Goal: Communication & Community: Answer question/provide support

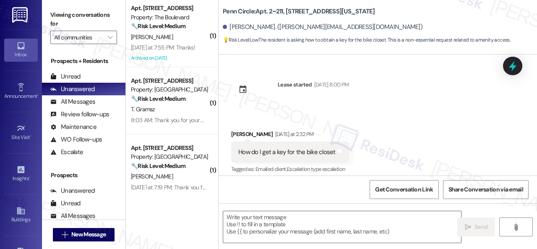
scroll to position [6, 0]
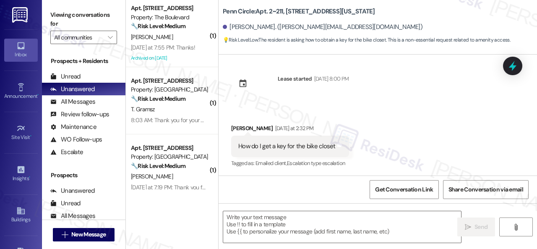
type textarea "Fetching suggested responses. Please feel free to read through the conversation…"
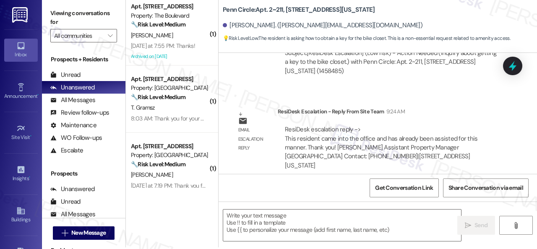
scroll to position [3, 0]
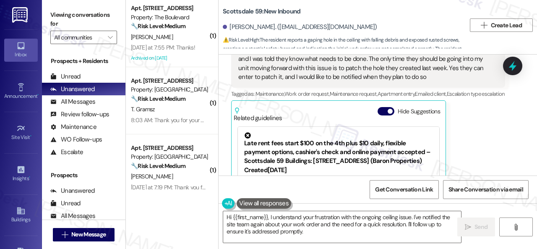
scroll to position [1709, 0]
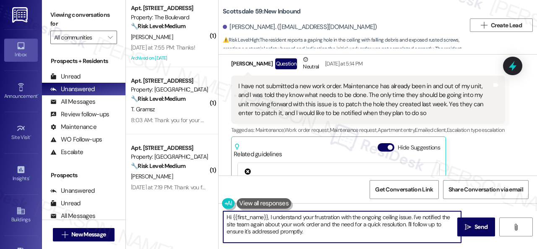
drag, startPoint x: 269, startPoint y: 218, endPoint x: 316, endPoint y: 233, distance: 49.7
click at [316, 233] on textarea "Hi {{first_name}}, I understand your frustration with the ongoing ceiling issue…" at bounding box center [342, 226] width 238 height 31
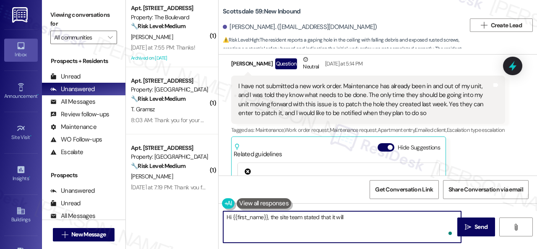
paste textarea "be patched up on Friday 8/30/2025."
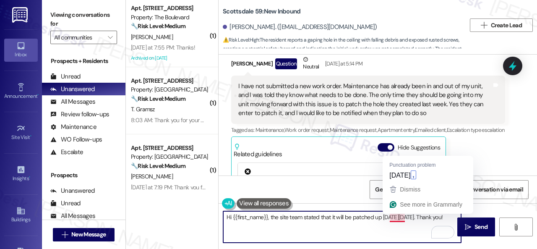
click at [395, 219] on textarea "Hi {{first_name}}, the site team stated that it will be patched up on Friday 8/…" at bounding box center [342, 226] width 238 height 31
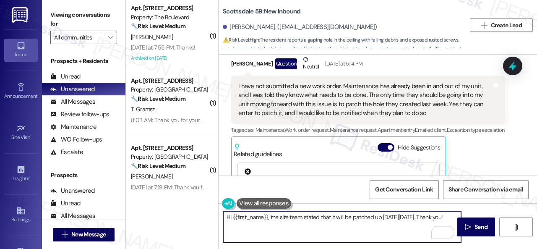
type textarea "Hi {{first_name}}, the site team stated that it will be patched up on Friday, 8…"
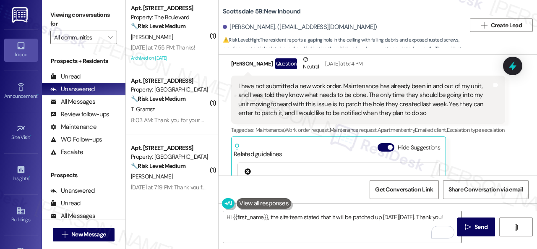
click at [354, 223] on textarea "Hi {{first_name}}, the site team stated that it will be patched up on Friday, 8…" at bounding box center [342, 226] width 238 height 31
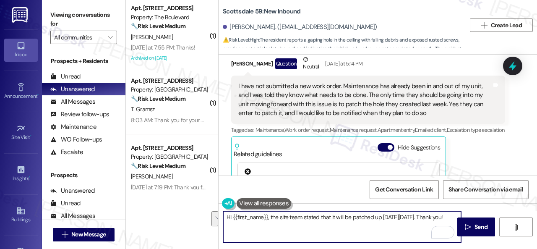
drag, startPoint x: 244, startPoint y: 225, endPoint x: 224, endPoint y: 214, distance: 22.7
click at [224, 214] on textarea "Hi {{first_name}}, the site team stated that it will be patched up on Friday, 8…" at bounding box center [342, 226] width 238 height 31
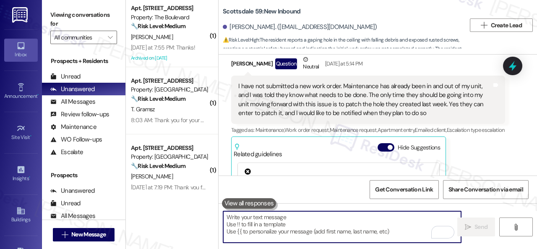
click at [293, 223] on textarea "To enrich screen reader interactions, please activate Accessibility in Grammarl…" at bounding box center [342, 226] width 238 height 31
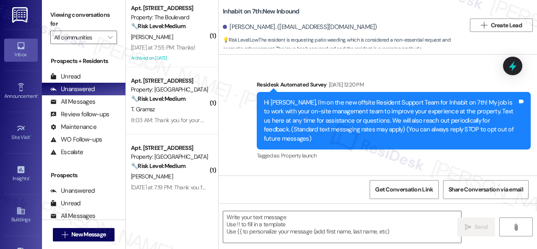
type textarea "Fetching suggested responses. Please feel free to read through the conversation…"
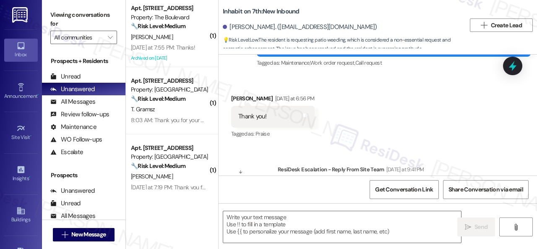
scroll to position [1068, 0]
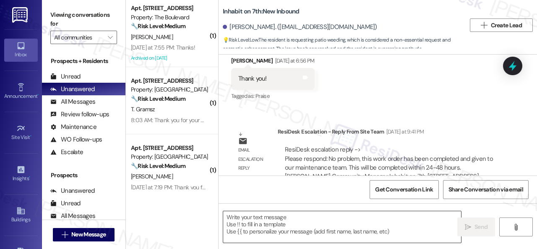
click at [250, 221] on textarea at bounding box center [342, 226] width 238 height 31
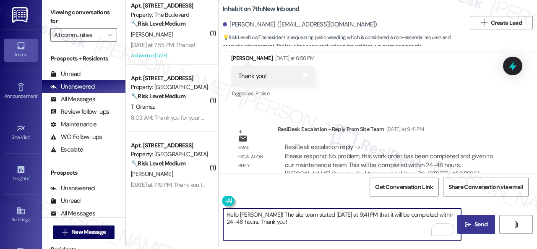
type textarea "Hello Jackie! The site team stated yesterday at 9:41 PM that it will be complet…"
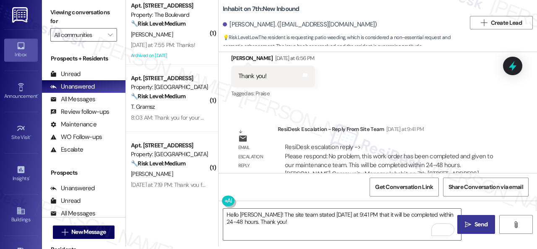
click at [465, 221] on icon "" at bounding box center [468, 224] width 6 height 7
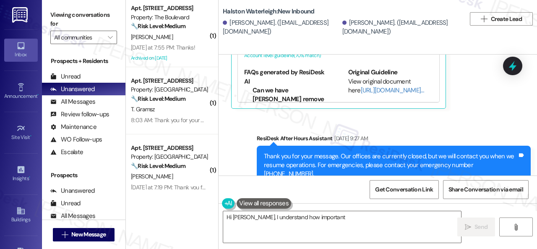
scroll to position [19783, 0]
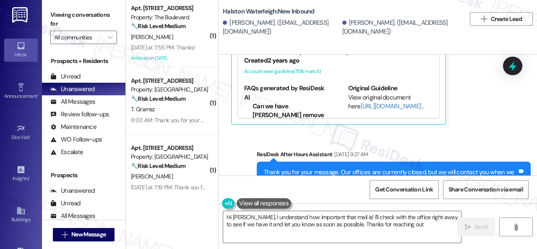
type textarea "Hi Alex, I understand how important that mail is! I'll check with the office ri…"
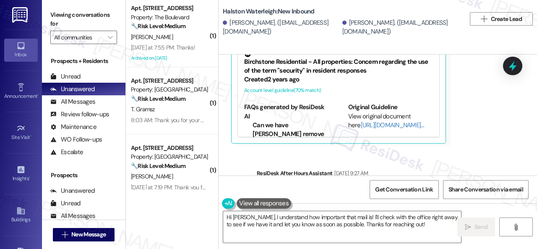
scroll to position [19951, 0]
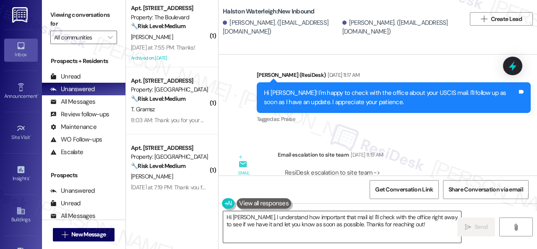
click at [245, 216] on textarea "Hi Alex, I understand how important that mail is! I'll check with the office ri…" at bounding box center [342, 226] width 238 height 31
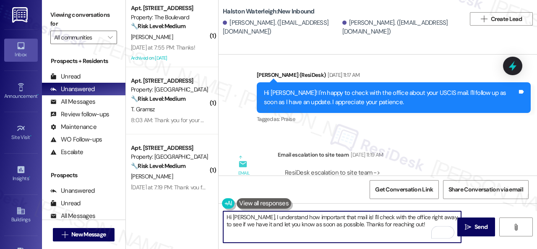
drag, startPoint x: 247, startPoint y: 218, endPoint x: 397, endPoint y: 223, distance: 149.8
click at [397, 223] on textarea "Hi Alex, I understand how important that mail is! I'll check with the office ri…" at bounding box center [342, 226] width 238 height 31
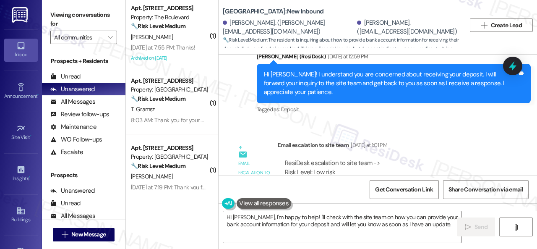
scroll to position [8017, 0]
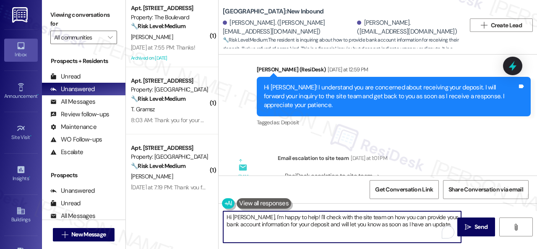
drag, startPoint x: 254, startPoint y: 215, endPoint x: 455, endPoint y: 245, distance: 203.5
click at [455, 245] on div "Hi [PERSON_NAME], I'm happy to help! I'll check with the site team on how you c…" at bounding box center [377, 234] width 318 height 63
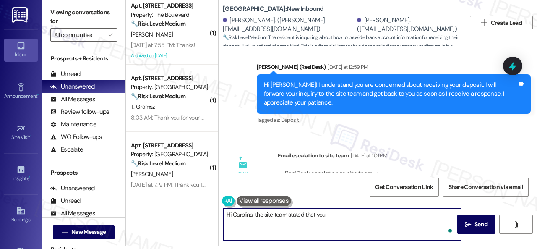
paste textarea "have to go on the wallet section of the app and then where it says refund accou…"
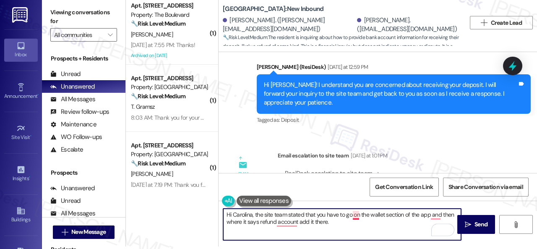
click at [356, 218] on textarea "Hi Carolina, the site team stated that you have to go on the wallet section of …" at bounding box center [342, 223] width 238 height 31
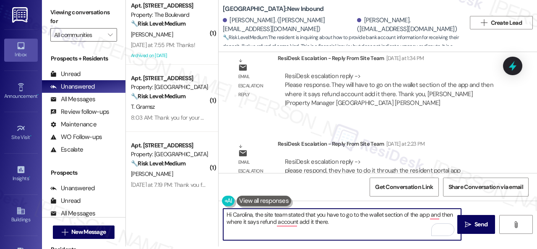
scroll to position [8269, 0]
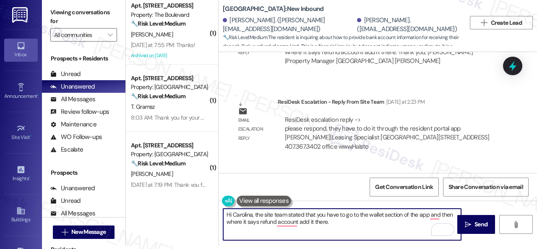
click at [418, 215] on textarea "Hi Carolina, the site team stated that you have to go to the wallet section of …" at bounding box center [342, 223] width 238 height 31
click at [256, 223] on textarea "Hi Carolina, the site team stated that you have to go to the wallet section of …" at bounding box center [342, 223] width 238 height 31
click at [295, 223] on textarea "Hi Carolina, the site team stated that you have to go to the wallet section of …" at bounding box center [342, 223] width 238 height 31
click at [333, 224] on textarea "Hi Carolina, the site team stated that you have to go to the wallet section of …" at bounding box center [342, 223] width 238 height 31
click at [375, 223] on textarea "Hi Carolina, the site team stated that you have to go to the wallet section of …" at bounding box center [342, 223] width 238 height 31
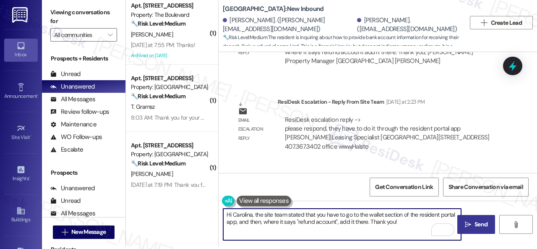
type textarea "Hi Carolina, the site team stated that you have to go to the wallet section of …"
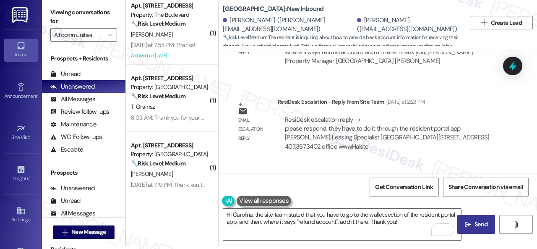
click at [472, 219] on button " Send" at bounding box center [476, 224] width 38 height 19
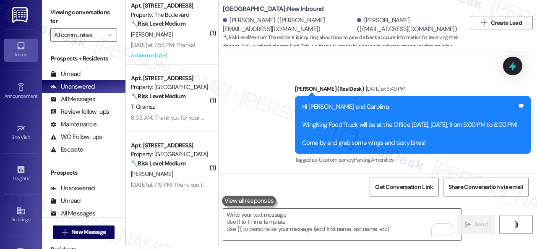
scroll to position [8394, 0]
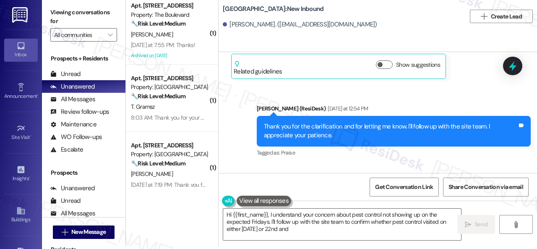
scroll to position [20127, 0]
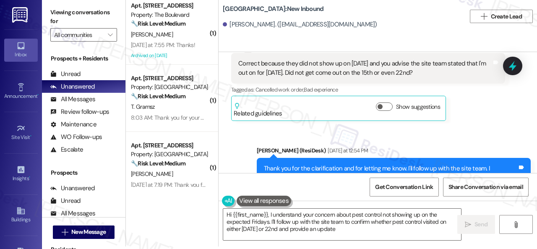
type textarea "Hi {{first_name}}, I understand your concern about pest control not showing up …"
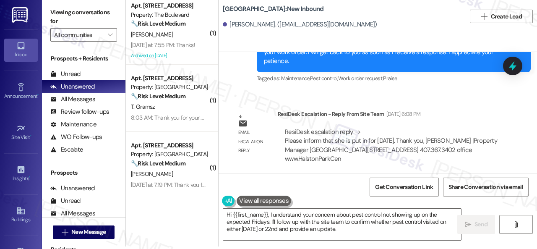
scroll to position [18953, 0]
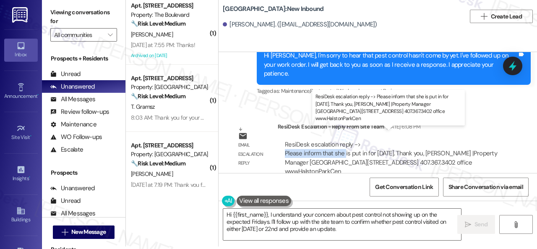
drag, startPoint x: 284, startPoint y: 142, endPoint x: 344, endPoint y: 146, distance: 60.1
click at [344, 146] on div "ResiDesk escalation reply -> Please inform that she is put in for this friday. …" at bounding box center [391, 158] width 215 height 36
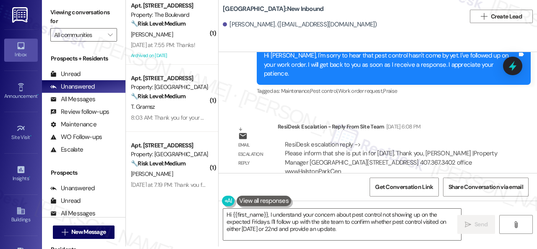
click at [423, 91] on div "Sent via SMS Sarah (ResiDesk) Aug 11, 2025 at 2:38 PM Hi Elizabeth, I'm sorry t…" at bounding box center [393, 65] width 286 height 76
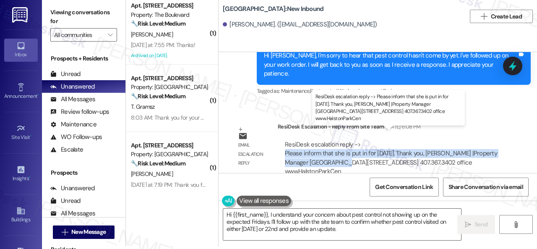
drag, startPoint x: 307, startPoint y: 143, endPoint x: 346, endPoint y: 151, distance: 39.7
click at [346, 151] on div "ResiDesk escalation reply -> Please inform that she is put in for this friday. …" at bounding box center [391, 157] width 212 height 35
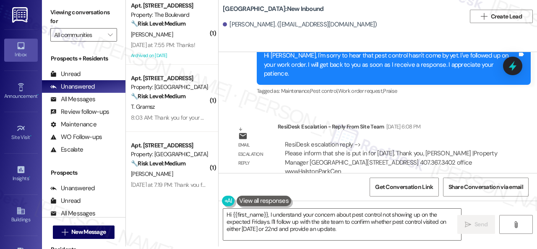
click at [311, 134] on div "ResiDesk escalation reply -> Please inform that she is put in for this friday. …" at bounding box center [391, 158] width 227 height 49
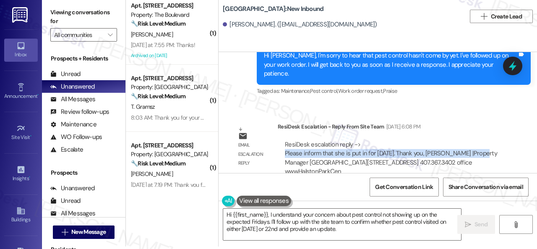
drag, startPoint x: 284, startPoint y: 142, endPoint x: 470, endPoint y: 141, distance: 186.2
click at [470, 141] on div "ResiDesk escalation reply -> Please inform that she is put in for this friday. …" at bounding box center [391, 158] width 215 height 36
copy div "Please inform that she is put in for this friday. Thank you, Thalia Quintero"
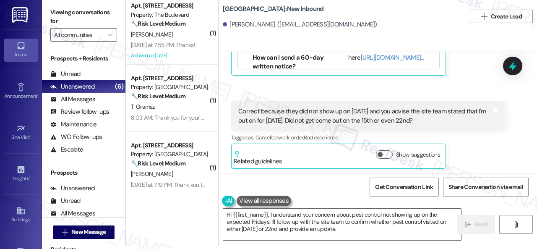
scroll to position [20085, 0]
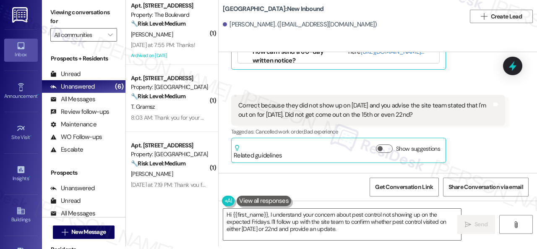
drag, startPoint x: 285, startPoint y: 122, endPoint x: 426, endPoint y: 133, distance: 140.9
click at [426, 119] on div "Correct because they did not show up on aug 15th and you advise the site team s…" at bounding box center [364, 110] width 253 height 18
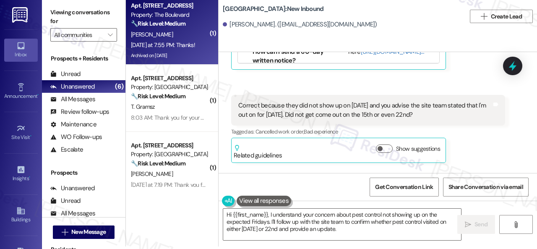
copy div "hey did not show up on aug 15th and you advise the site team stated that I'm ou…"
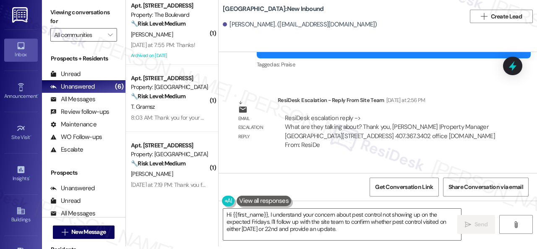
scroll to position [20253, 0]
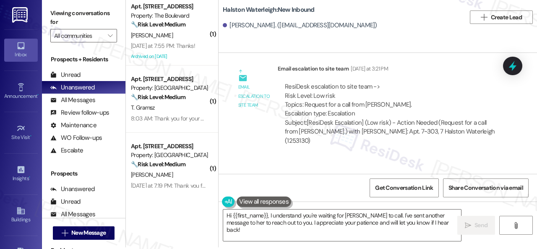
scroll to position [3, 0]
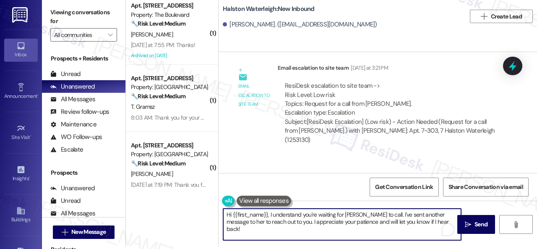
drag, startPoint x: 270, startPoint y: 213, endPoint x: 444, endPoint y: 239, distance: 176.4
click at [444, 239] on textarea "Hi {{first_name}}, I understand you're waiting for Valéria to call. I've sent a…" at bounding box center [342, 223] width 238 height 31
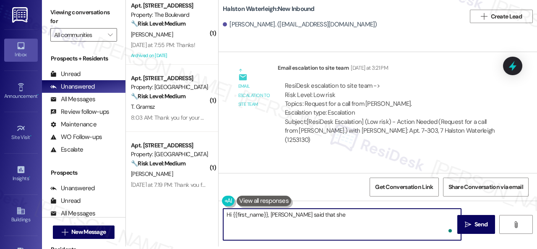
paste textarea "currently working with Halston Citrus Ridge for the transfer 😊 Can you ask the …"
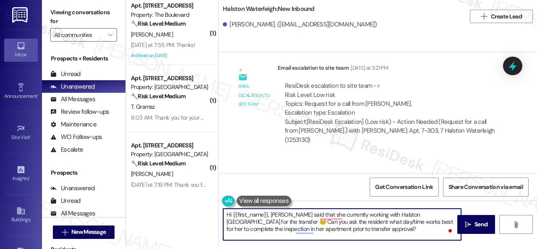
click at [252, 223] on textarea "Hi {{first_name}}, Valeria said that she currently working with Halston Citrus …" at bounding box center [342, 223] width 238 height 31
type textarea "Hi {{first_name}}, Valeria said that she currently working with Halston Citrus …"
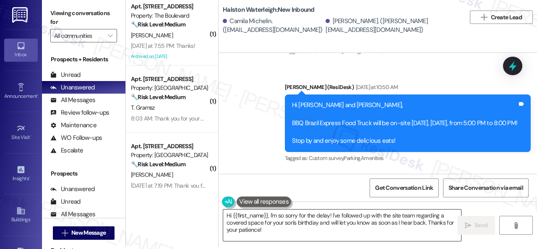
scroll to position [3, 0]
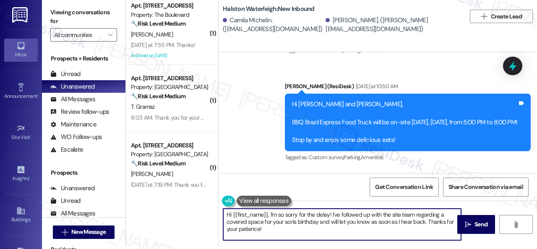
drag, startPoint x: 233, startPoint y: 215, endPoint x: 278, endPoint y: 235, distance: 49.6
click at [278, 235] on textarea "Hi {{first_name}}, I'm so sorry for the delay! I've followed up with the site t…" at bounding box center [342, 223] width 238 height 31
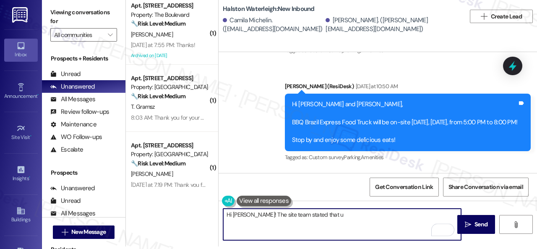
paste textarea "Unfortunately we have a 2 guest policy per apartment and we do not have any spa…"
type textarea "Hi Camila! The site team stated that uUnfortunately we have a 2 guest policy pe…"
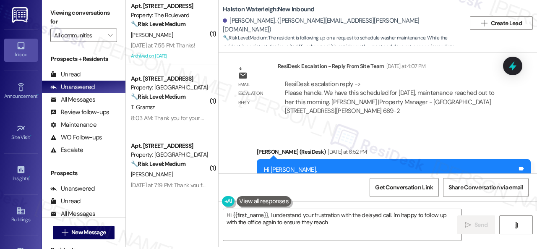
scroll to position [3, 0]
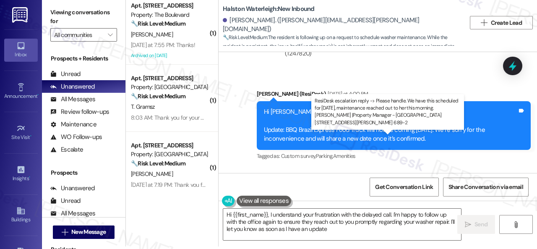
type textarea "Hi {{first_name}}, I understand your frustration with the delayed call. I'm hap…"
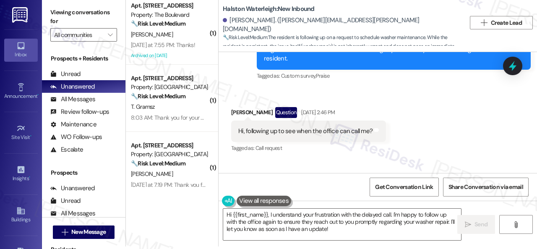
scroll to position [19376, 0]
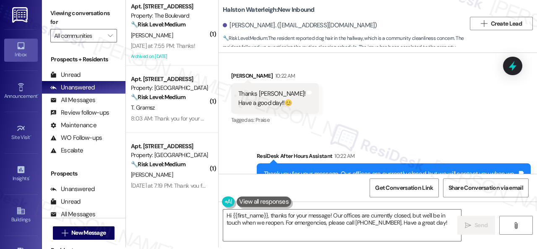
scroll to position [3, 0]
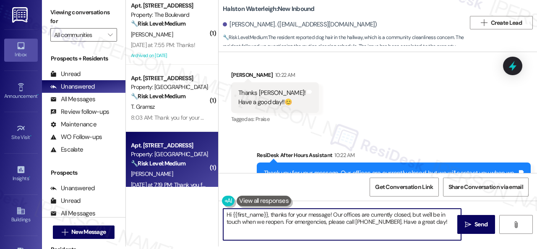
drag, startPoint x: 441, startPoint y: 221, endPoint x: 193, endPoint y: 163, distance: 255.0
click at [193, 165] on div "( 1 ) Apt. 5022, 4800 Skyline Dr Property: The Boulevard 🔧 Risk Level: Medium T…" at bounding box center [331, 121] width 411 height 249
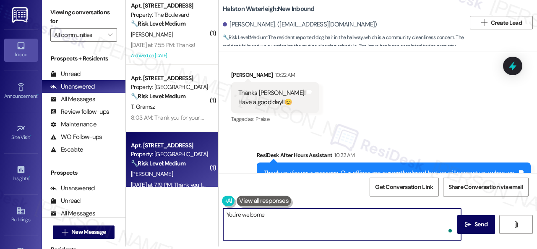
type textarea "You're welcome!"
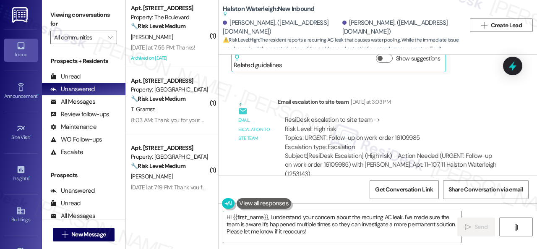
scroll to position [18194, 0]
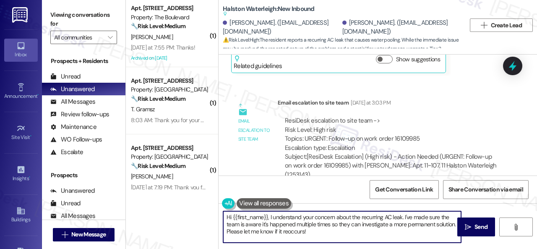
drag, startPoint x: 232, startPoint y: 218, endPoint x: 361, endPoint y: 237, distance: 130.6
click at [361, 237] on textarea "Hi {{first_name}}, I understand your concern about the recurring AC leak. I've …" at bounding box center [342, 226] width 238 height 31
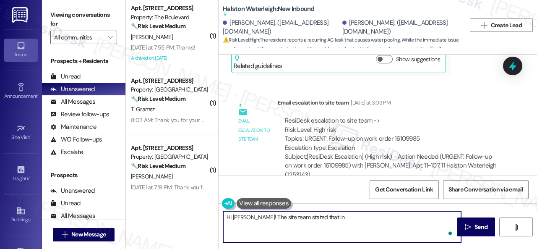
paste textarea "Florida's humid climate, it's fairly common for AC units to experience water bu…"
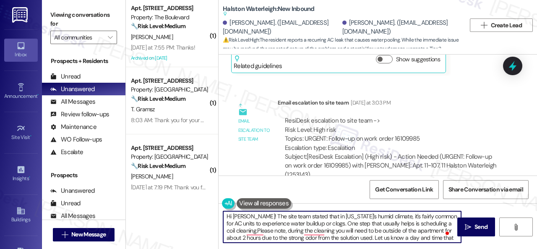
scroll to position [0, 0]
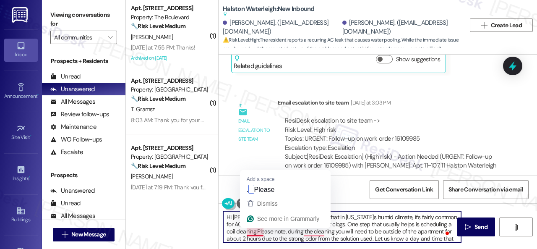
click at [258, 232] on textarea "Hi Kyla! The site team stated that in Florida's humid climate, it's fairly comm…" at bounding box center [342, 226] width 238 height 31
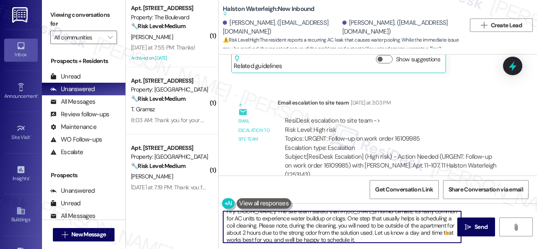
scroll to position [9, 0]
drag, startPoint x: 267, startPoint y: 236, endPoint x: 275, endPoint y: 234, distance: 7.2
click at [275, 234] on textarea "Hi Kyla! The site team stated that in Florida's humid climate, it's fairly comm…" at bounding box center [342, 226] width 238 height 31
click at [355, 235] on textarea "Hi Kyla! The site team stated that in Florida's humid climate, it's fairly comm…" at bounding box center [342, 226] width 238 height 31
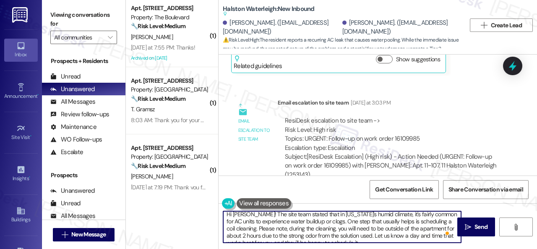
scroll to position [0, 0]
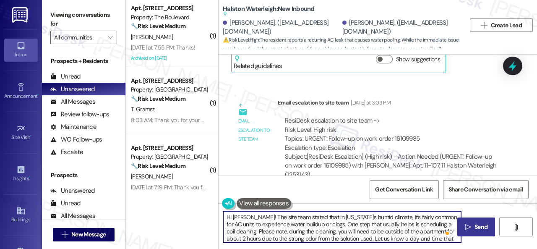
type textarea "Hi Kyla! The site team stated that in Florida's humid climate, it's fairly comm…"
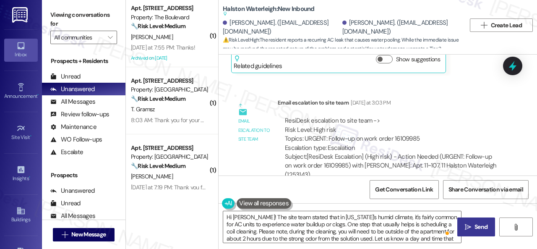
click at [482, 225] on span "Send" at bounding box center [480, 226] width 13 height 9
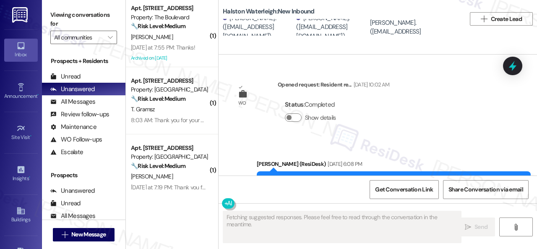
scroll to position [8773, 0]
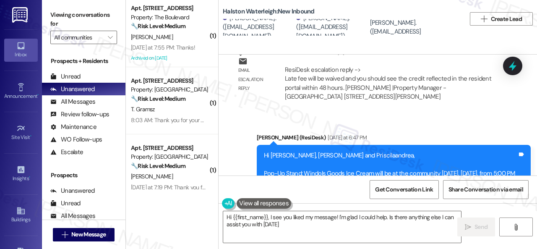
type textarea "Hi {{first_name}}, I see you liked my message! I'm glad I could help. Is there …"
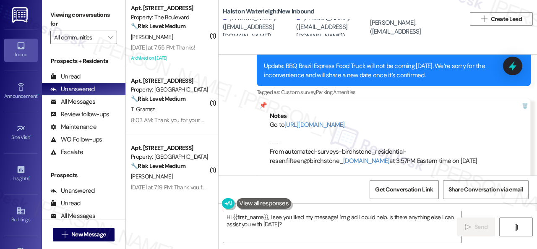
scroll to position [8479, 0]
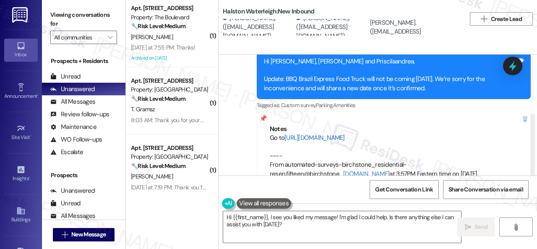
click at [335, 138] on link "[URL][DOMAIN_NAME]" at bounding box center [314, 137] width 60 height 8
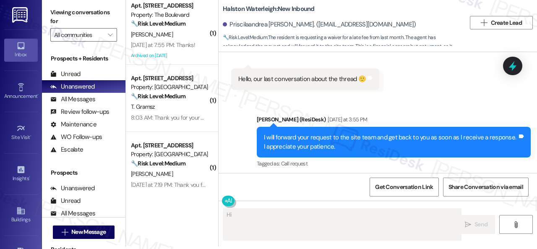
scroll to position [791, 0]
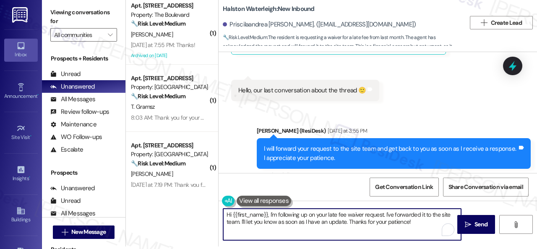
drag, startPoint x: 270, startPoint y: 214, endPoint x: 415, endPoint y: 227, distance: 146.0
click at [415, 227] on textarea "Hi {{first_name}}, I'm following up on your late fee waiver request. I've forwa…" at bounding box center [342, 223] width 238 height 31
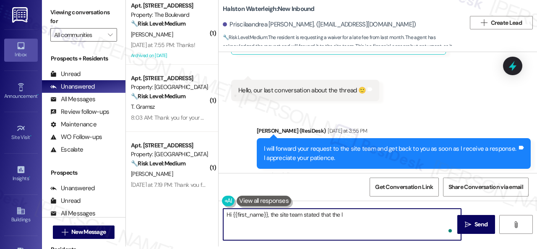
paste textarea "ate fee will be waived and you should see the credit reflected in the resident …"
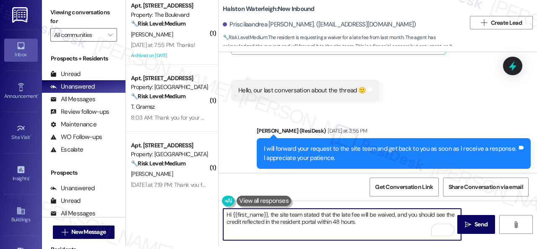
click at [377, 223] on textarea "Hi {{first_name}}, the site team stated that the late fee will be waived, and y…" at bounding box center [342, 223] width 238 height 31
type textarea "Hi {{first_name}}, the site team stated that the late fee will be waived, and y…"
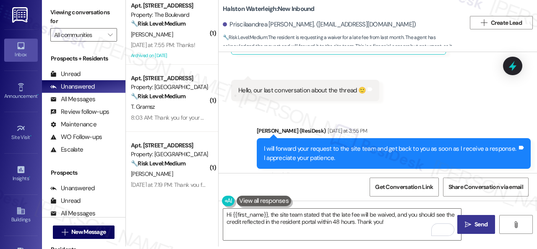
click at [474, 224] on span "Send" at bounding box center [480, 224] width 13 height 9
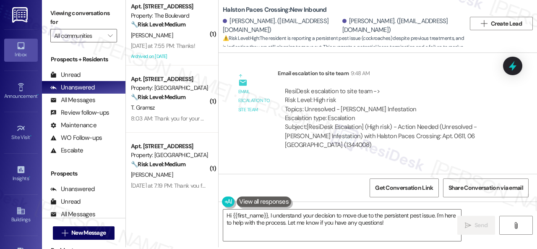
scroll to position [3, 0]
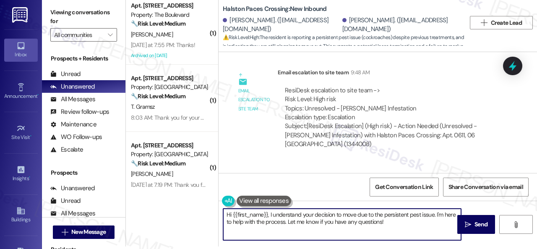
drag, startPoint x: 393, startPoint y: 223, endPoint x: 303, endPoint y: 215, distance: 90.5
click at [303, 215] on textarea "Hi {{first_name}}, I understand your decision to move due to the persistent pes…" at bounding box center [342, 223] width 238 height 31
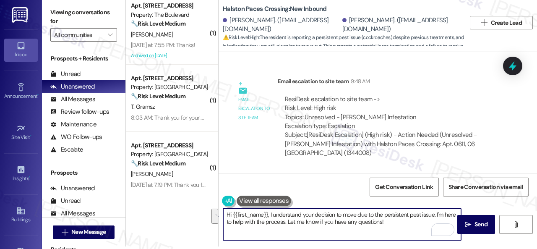
scroll to position [7728, 0]
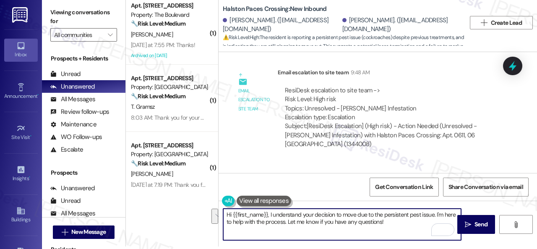
click at [392, 221] on textarea "Hi {{first_name}}, I understand your decision to move due to the persistent pes…" at bounding box center [342, 223] width 238 height 31
click at [389, 223] on textarea "Hi {{first_name}}, I understand your decision to move due to the persistent pes…" at bounding box center [342, 223] width 238 height 31
drag, startPoint x: 385, startPoint y: 224, endPoint x: 188, endPoint y: 215, distance: 196.9
click at [188, 215] on div "( 1 ) Apt. [STREET_ADDRESS] Property: The Boulevard 🔧 Risk Level: Medium The re…" at bounding box center [331, 121] width 411 height 249
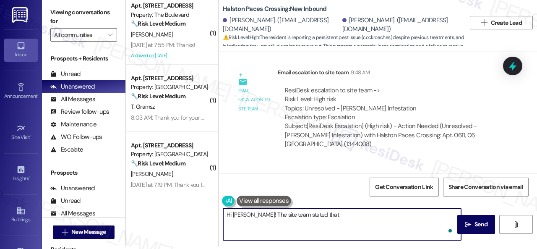
paste textarea "currently working to address the pest issue in the community. A complete cleano…"
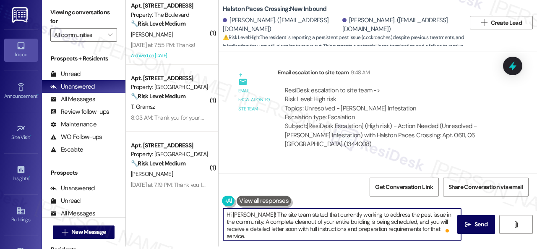
scroll to position [0, 0]
click at [313, 214] on textarea "Hi Hellen! The site team stated that currently working to address the pest issu…" at bounding box center [342, 223] width 238 height 31
click at [429, 215] on textarea "Hi Hellen! The site team stated that they are currently working to address the …" at bounding box center [342, 223] width 238 height 31
click at [264, 236] on textarea "Hi Hellen! The site team stated that they are currently working to address the …" at bounding box center [342, 223] width 238 height 31
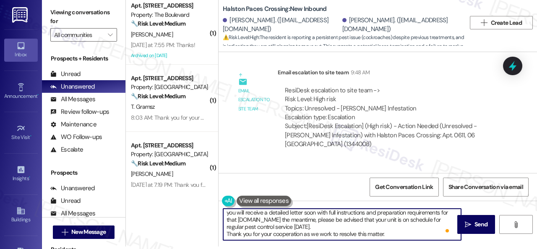
scroll to position [16, 0]
click at [291, 230] on textarea "Hi Hellen! The site team stated that they are currently working to address the …" at bounding box center [342, 223] width 238 height 31
click at [288, 225] on textarea "Hi Hellen! The site team stated that they are currently working to address the …" at bounding box center [342, 223] width 238 height 31
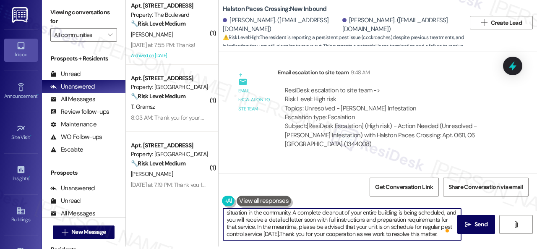
scroll to position [9, 0]
click at [283, 234] on textarea "Hi Hellen! The site team stated that they are currently working to address the …" at bounding box center [342, 223] width 238 height 31
click at [286, 234] on textarea "Hi Hellen! The site team stated that they are currently working to address the …" at bounding box center [342, 223] width 238 height 31
click at [378, 234] on textarea "Hi Hellen! The site team stated that they are currently working to address the …" at bounding box center [342, 223] width 238 height 31
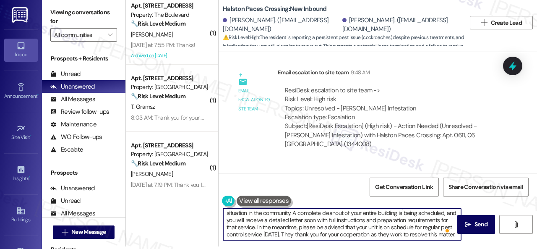
scroll to position [0, 0]
type textarea "Hi Hellen! The site team stated that they are currently working to address the …"
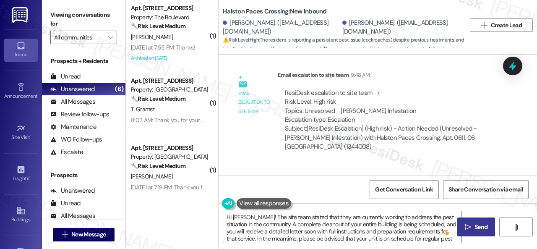
click at [470, 232] on button " Send" at bounding box center [476, 226] width 38 height 19
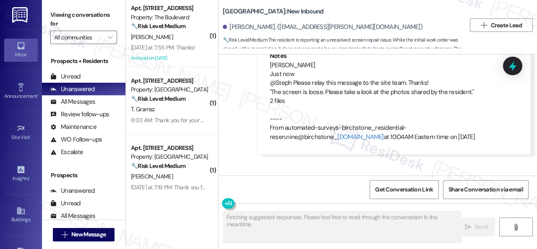
scroll to position [6117, 0]
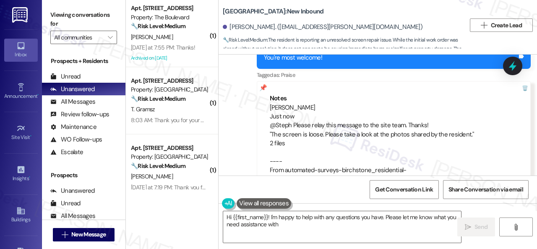
type textarea "Hi {{first_name}}! I'm happy to help with any questions you have. Please let me…"
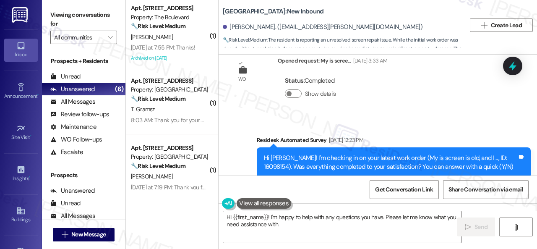
scroll to position [3392, 0]
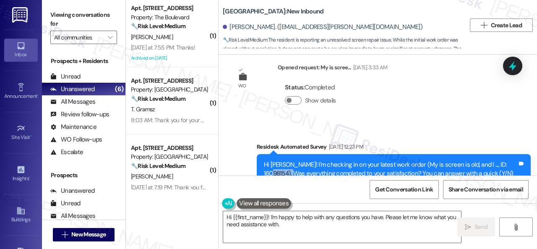
drag, startPoint x: 261, startPoint y: 162, endPoint x: 287, endPoint y: 162, distance: 26.4
click at [287, 162] on div "Hi [PERSON_NAME]! I'm checking in on your latest work order (My is screen is ol…" at bounding box center [394, 169] width 274 height 31
copy div "16098154"
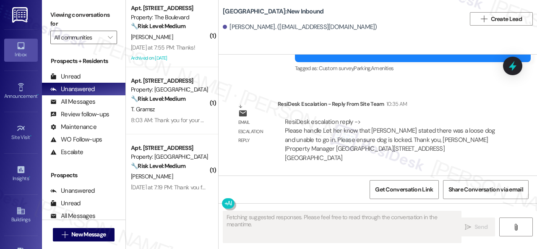
scroll to position [20254, 0]
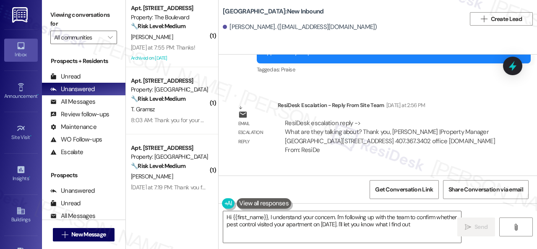
type textarea "Hi {{first_name}}, I understand your concern. I'm following up with the team to…"
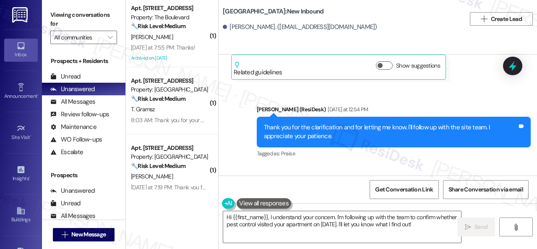
scroll to position [20380, 0]
